Goal: Find specific page/section

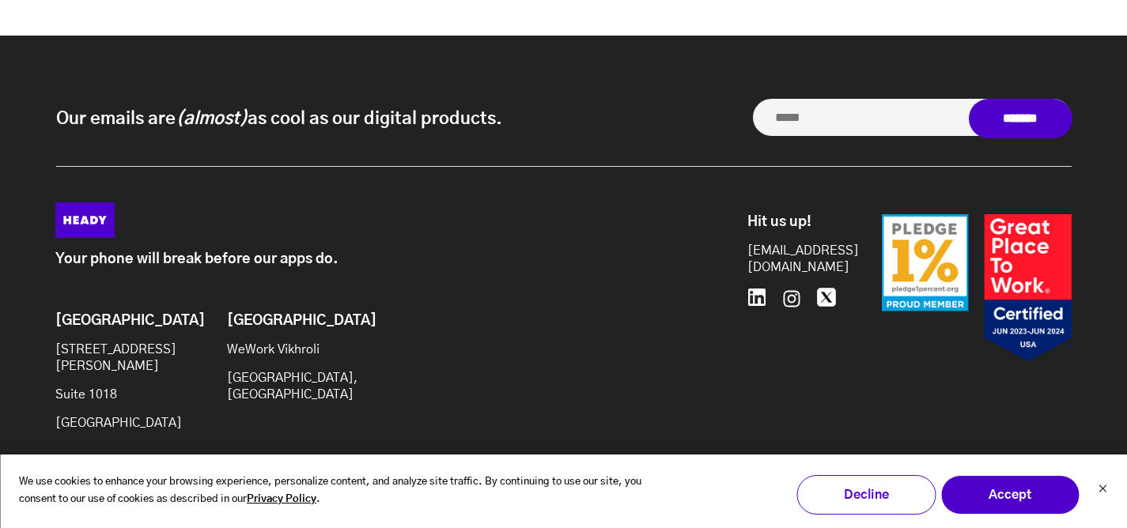
scroll to position [6910, 0]
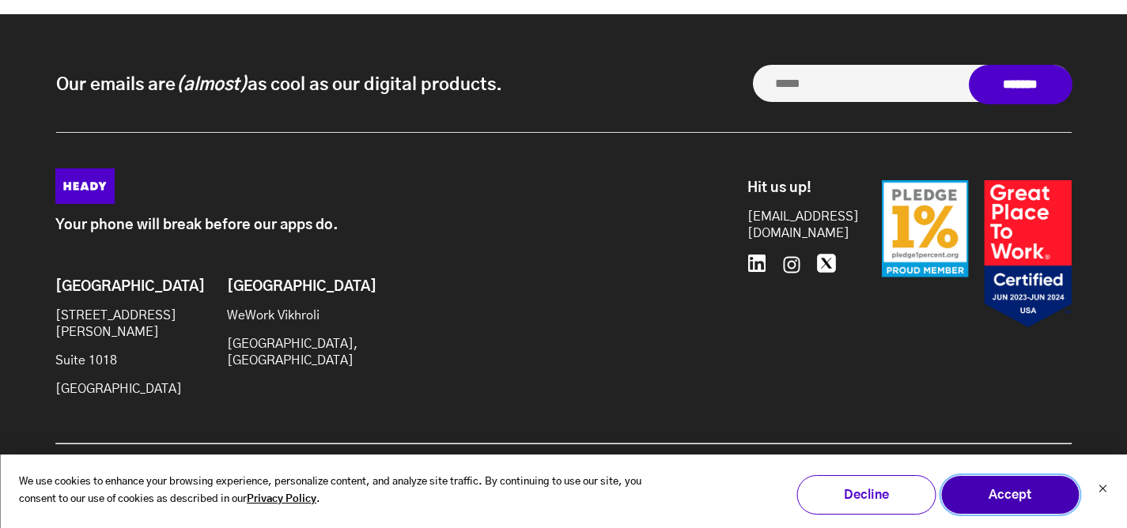
click at [1009, 493] on button "Accept" at bounding box center [1009, 495] width 139 height 40
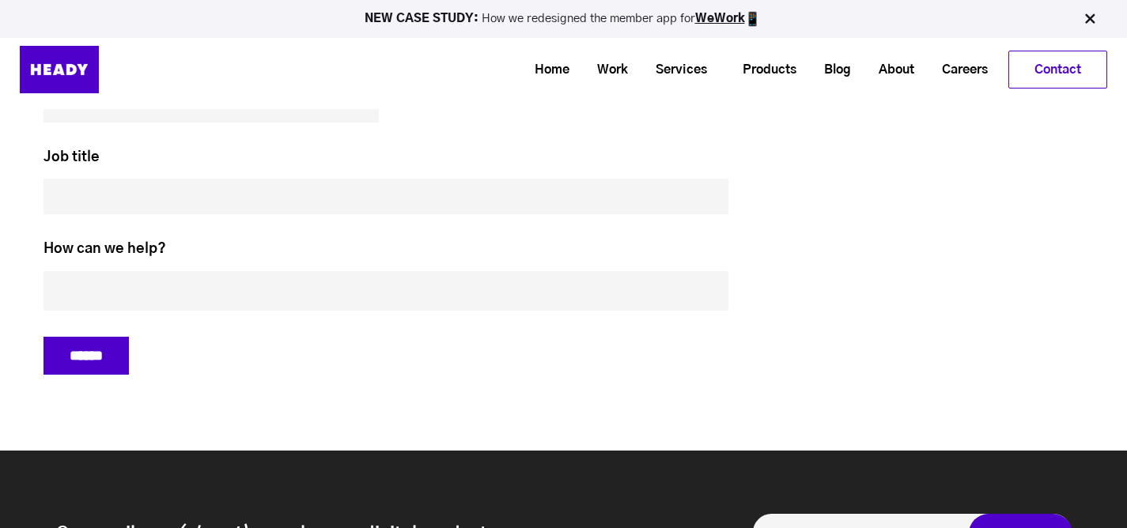
scroll to position [6431, 0]
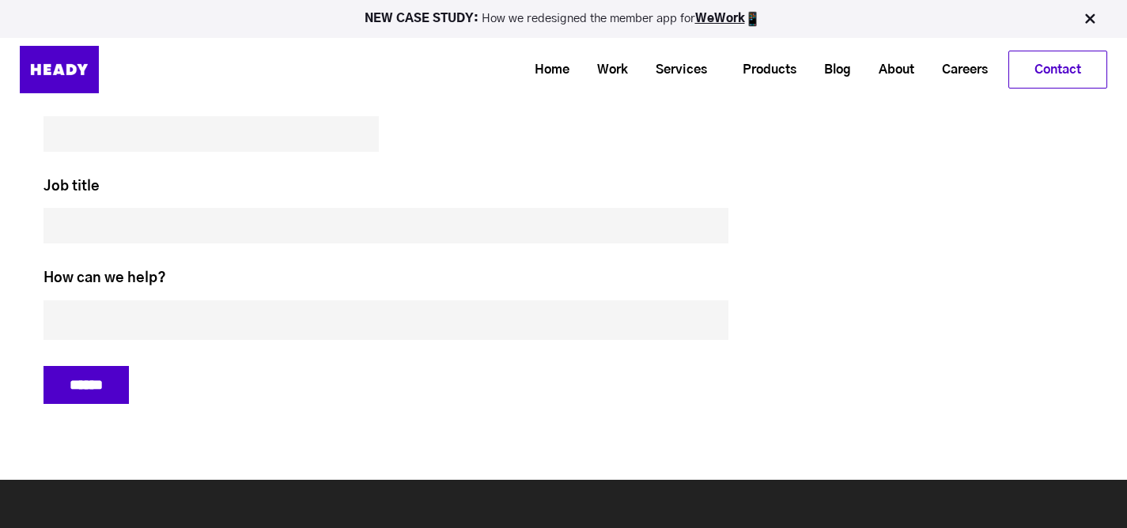
click at [1003, 55] on ul "Home Work Services Product Design Handling every pixel with care — and more cru…" at bounding box center [622, 70] width 969 height 38
click at [1027, 65] on link "Contact" at bounding box center [1057, 69] width 97 height 36
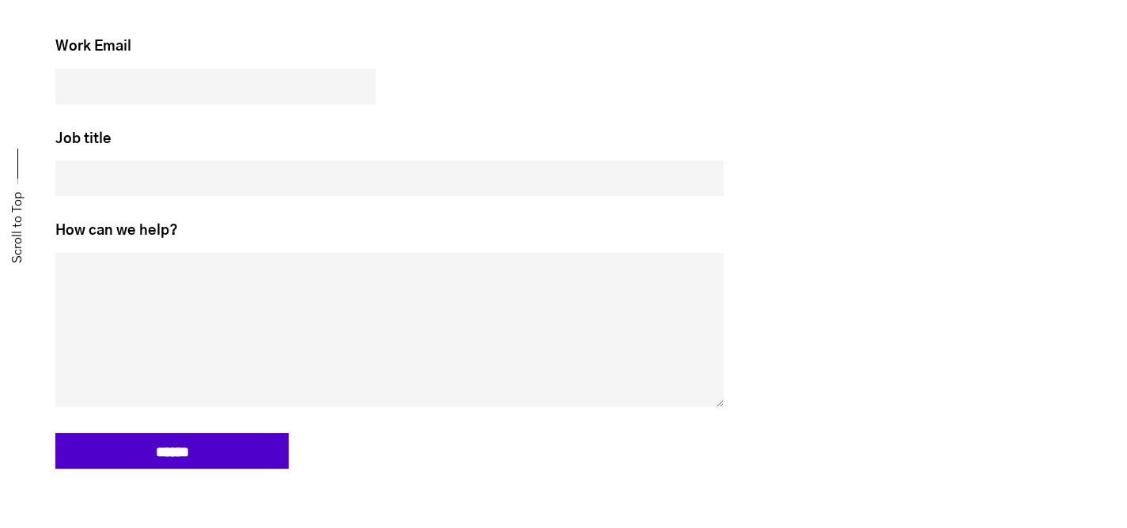
scroll to position [1422, 0]
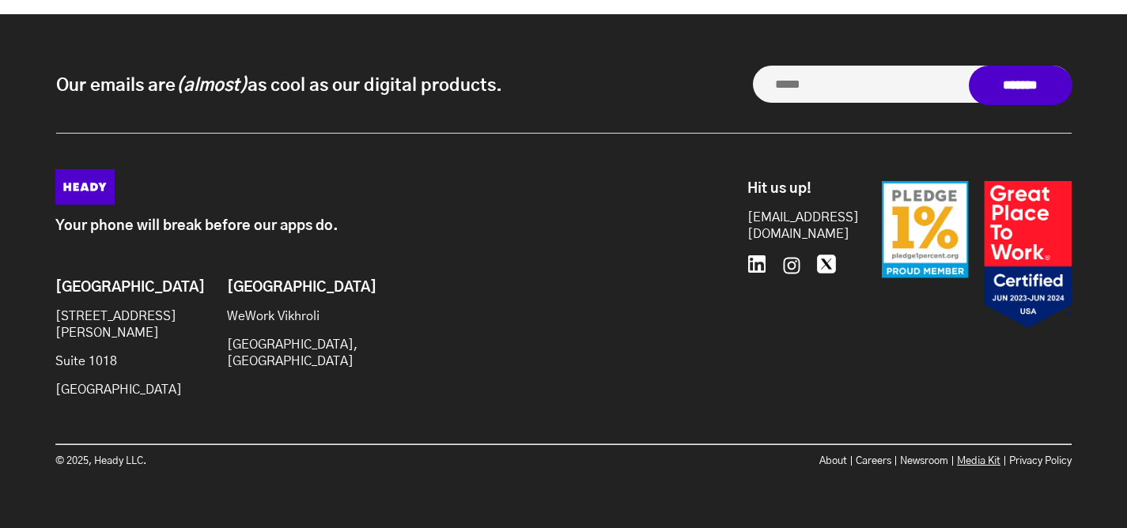
click at [979, 460] on link "Media Kit" at bounding box center [979, 461] width 44 height 10
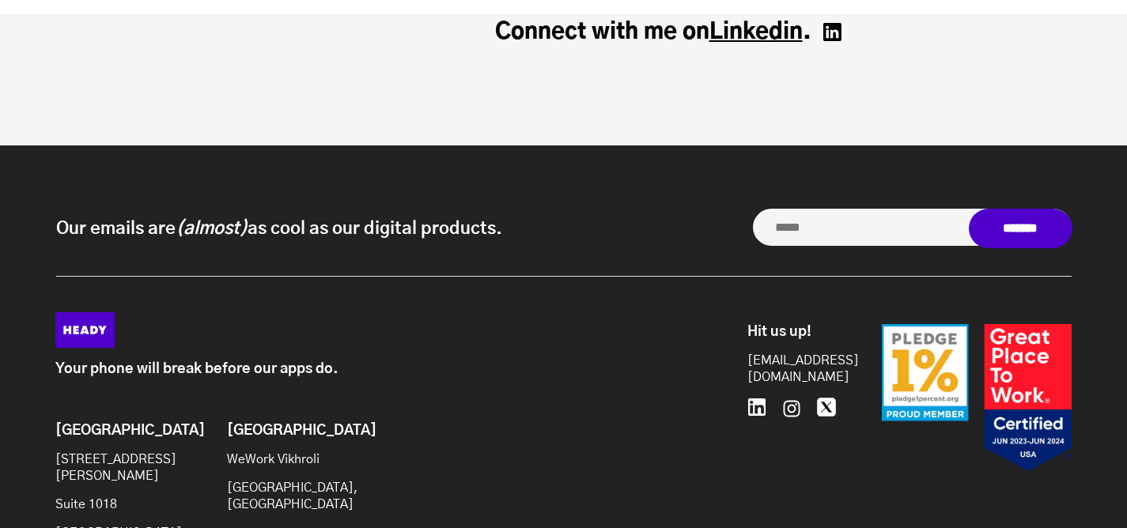
scroll to position [3626, 0]
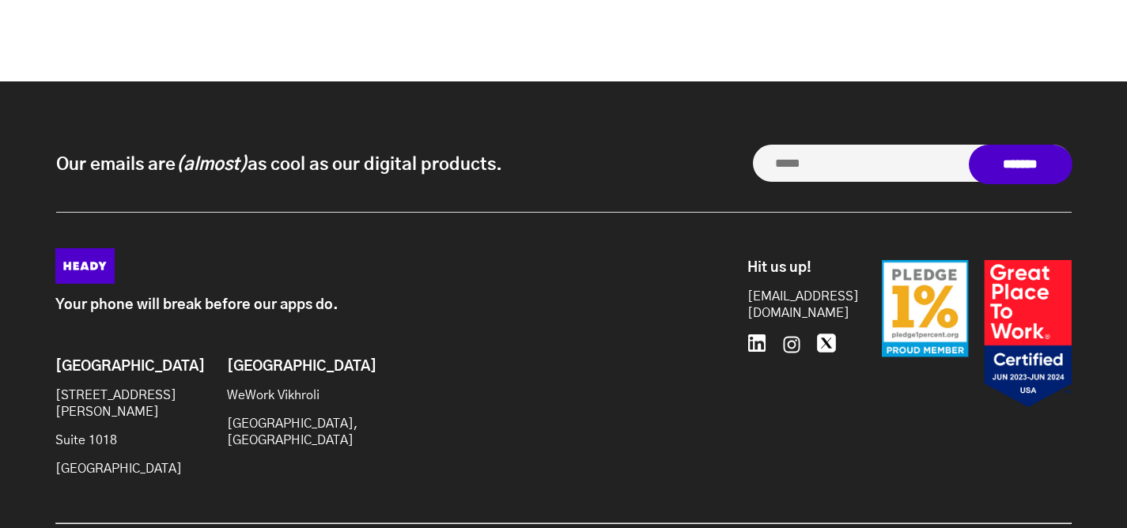
scroll to position [7608, 0]
